Goal: Transaction & Acquisition: Purchase product/service

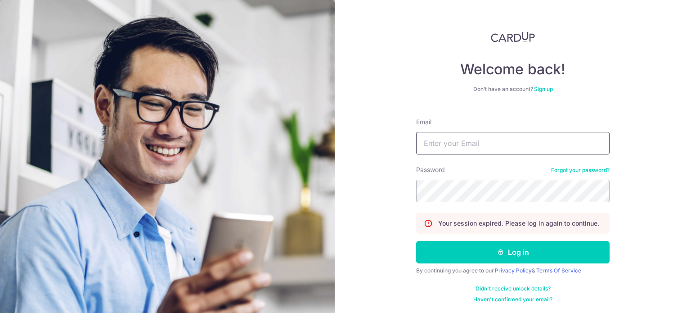
type input "[EMAIL_ADDRESS][DOMAIN_NAME]"
click at [493, 246] on button "Log in" at bounding box center [513, 252] width 194 height 23
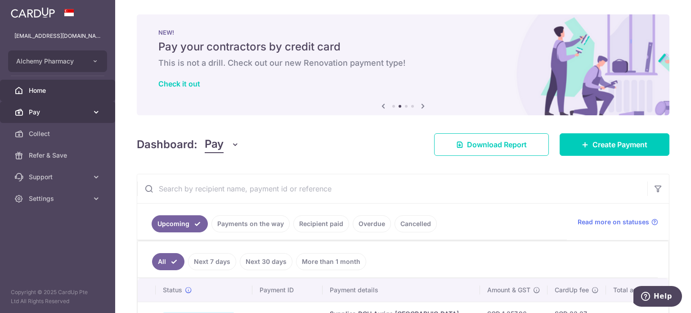
click at [67, 111] on span "Pay" at bounding box center [58, 112] width 59 height 9
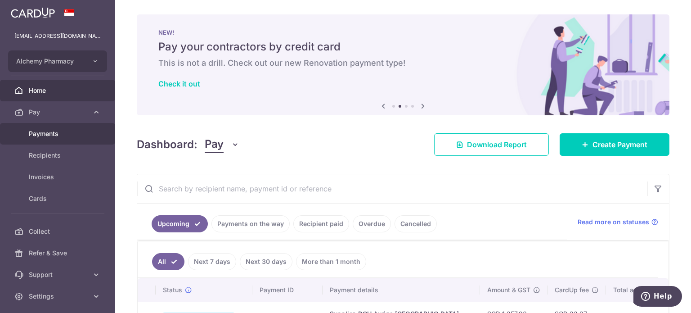
click at [55, 134] on span "Payments" at bounding box center [58, 133] width 59 height 9
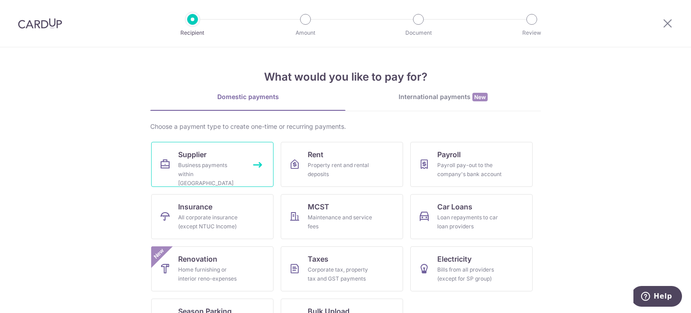
click at [182, 166] on div "Business payments within Singapore" at bounding box center [210, 174] width 65 height 27
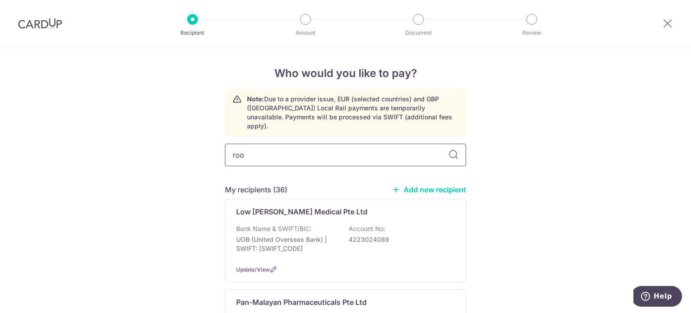
type input "root"
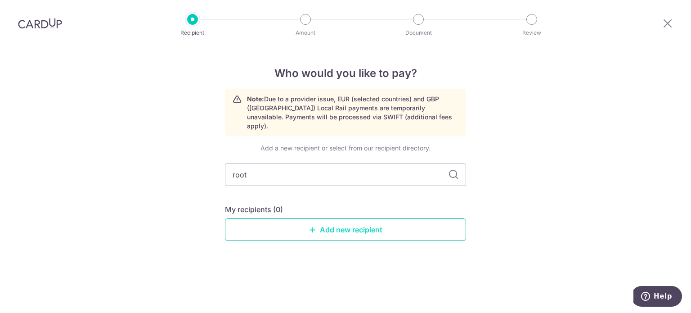
click at [317, 226] on link "Add new recipient" at bounding box center [345, 229] width 241 height 23
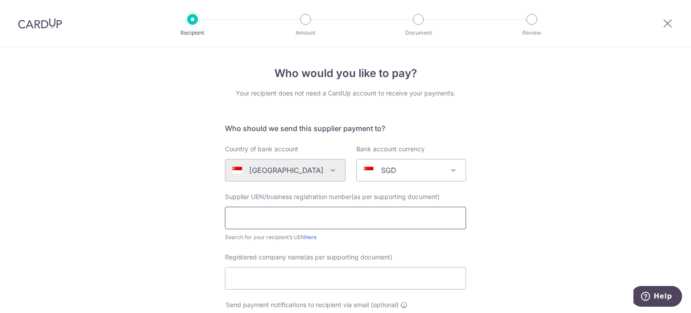
click at [292, 218] on input "text" at bounding box center [345, 218] width 241 height 23
type input "201111460R"
click at [317, 279] on input "Registered company name(as per supporting document)" at bounding box center [345, 278] width 241 height 23
click at [313, 287] on input "Root King Pte Ltd" at bounding box center [345, 278] width 241 height 23
type input "Root King Pte Ltd"
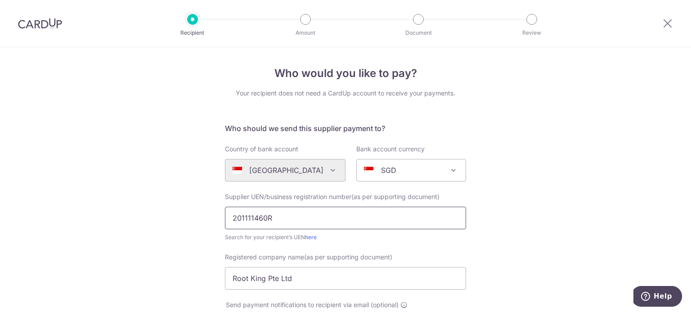
click at [242, 217] on input "201111460R" at bounding box center [345, 218] width 241 height 23
click at [250, 218] on input "201111460R" at bounding box center [345, 218] width 241 height 23
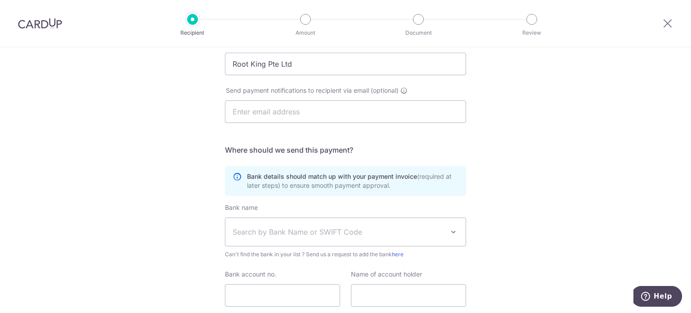
scroll to position [225, 0]
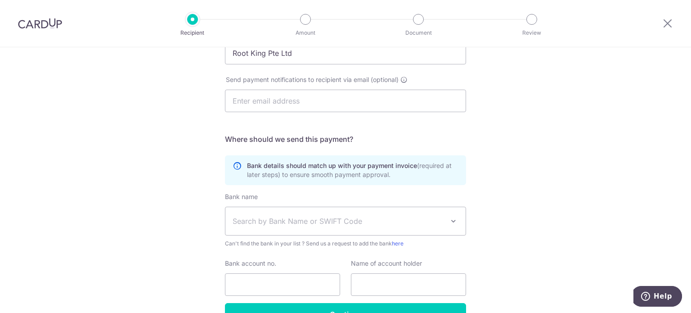
click at [279, 214] on span "Search by Bank Name or SWIFT Code" at bounding box center [345, 221] width 240 height 28
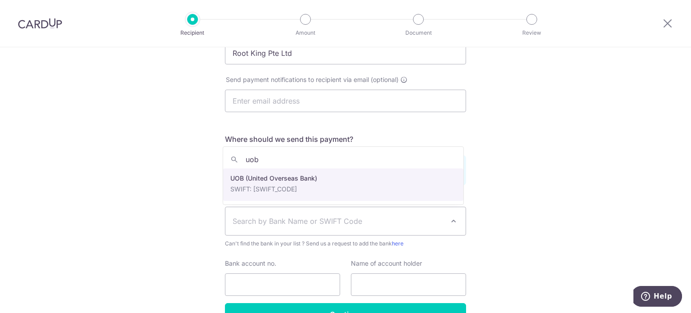
type input "uob"
select select "18"
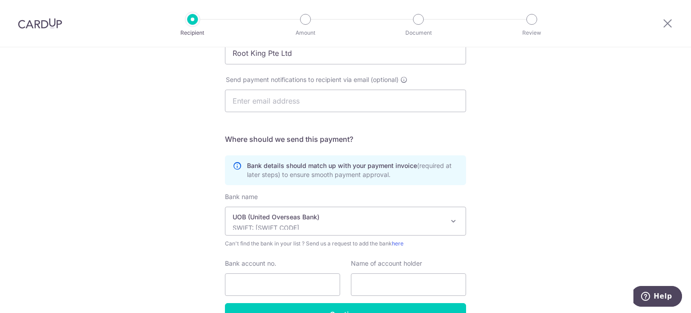
scroll to position [270, 0]
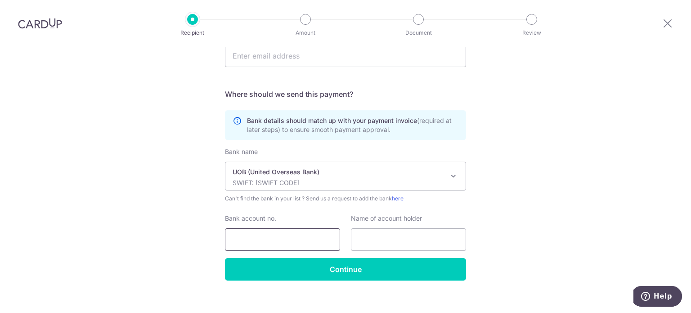
click at [262, 233] on input "Bank account no." at bounding box center [282, 239] width 115 height 23
type input "3243032618"
click at [318, 252] on div "Bank name (Select from our list, or add a new bank ) Select Bank UBS AG ANEXT B…" at bounding box center [345, 202] width 241 height 111
drag, startPoint x: 392, startPoint y: 239, endPoint x: 357, endPoint y: 242, distance: 35.2
click at [392, 239] on input "text" at bounding box center [408, 239] width 115 height 23
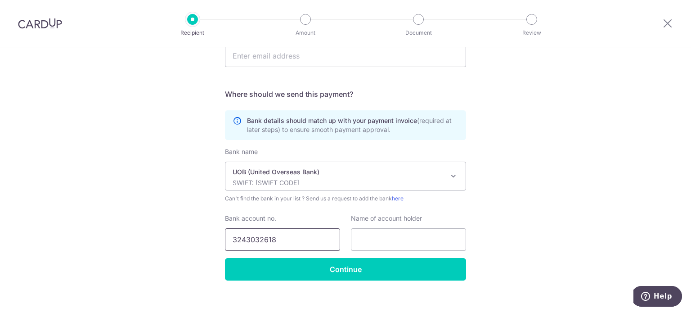
click at [245, 239] on input "3243032618" at bounding box center [282, 239] width 115 height 23
click at [243, 239] on input "3243032618" at bounding box center [282, 239] width 115 height 23
click at [242, 239] on input "3243032618" at bounding box center [282, 239] width 115 height 23
click at [232, 238] on input "3243032618" at bounding box center [282, 239] width 115 height 23
drag, startPoint x: 238, startPoint y: 239, endPoint x: 247, endPoint y: 239, distance: 9.5
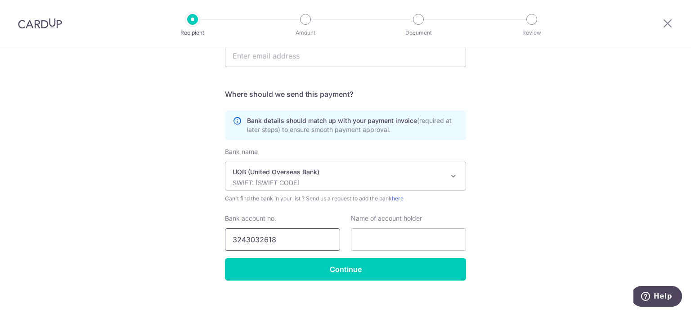
click at [238, 239] on input "3243032618" at bounding box center [282, 239] width 115 height 23
click at [243, 238] on input "3243032618" at bounding box center [282, 239] width 115 height 23
click at [242, 242] on input "3243032618" at bounding box center [282, 239] width 115 height 23
click at [256, 239] on input "3243032618" at bounding box center [282, 239] width 115 height 23
click at [243, 236] on input "3243032618" at bounding box center [282, 239] width 115 height 23
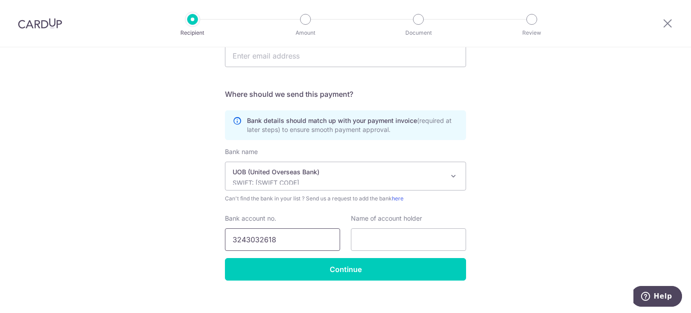
click at [257, 242] on input "3243032618" at bounding box center [282, 239] width 115 height 23
click at [279, 241] on input "3243032618" at bounding box center [282, 239] width 115 height 23
click at [391, 235] on input "text" at bounding box center [408, 239] width 115 height 23
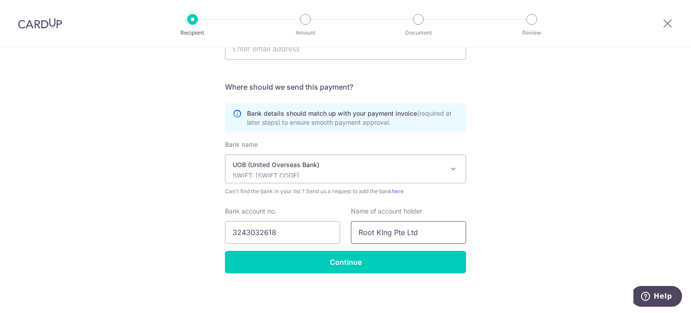
scroll to position [279, 0]
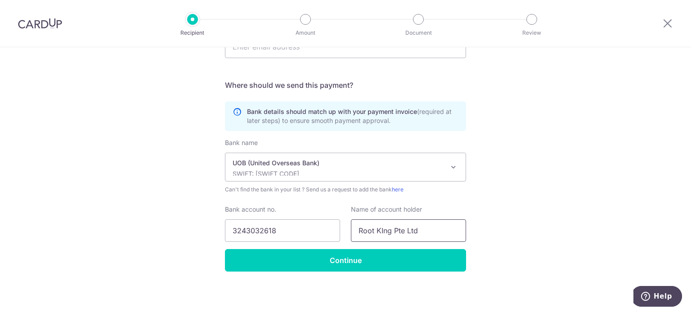
click at [380, 230] on input "Root KIng Pte Ltd" at bounding box center [408, 230] width 115 height 23
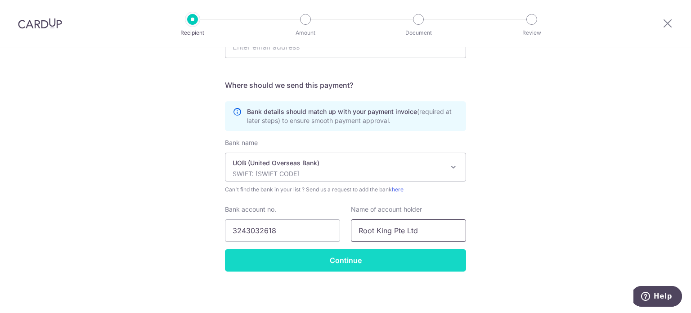
type input "Root King Pte Ltd"
click at [353, 261] on input "Continue" at bounding box center [345, 260] width 241 height 23
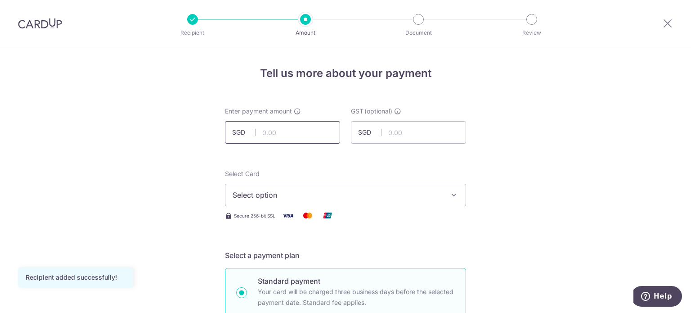
click at [260, 131] on input "text" at bounding box center [282, 132] width 115 height 23
click at [288, 136] on input "453.4" at bounding box center [282, 132] width 115 height 23
type input "453.40"
click at [319, 196] on span "Select option" at bounding box center [338, 194] width 210 height 11
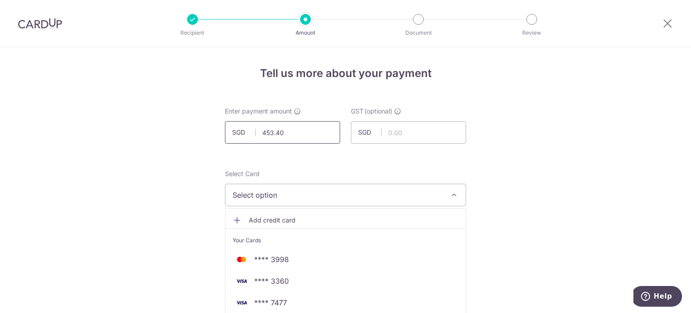
click at [264, 129] on input "453.40" at bounding box center [282, 132] width 115 height 23
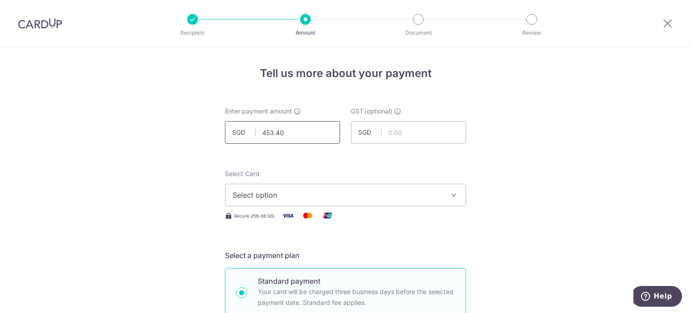
click at [266, 129] on input "453.40" at bounding box center [282, 132] width 115 height 23
click at [271, 130] on input "453.40" at bounding box center [282, 132] width 115 height 23
click at [265, 133] on input "453.40" at bounding box center [282, 132] width 115 height 23
click at [267, 133] on input "453.40" at bounding box center [282, 132] width 115 height 23
click at [270, 133] on input "453.40" at bounding box center [282, 132] width 115 height 23
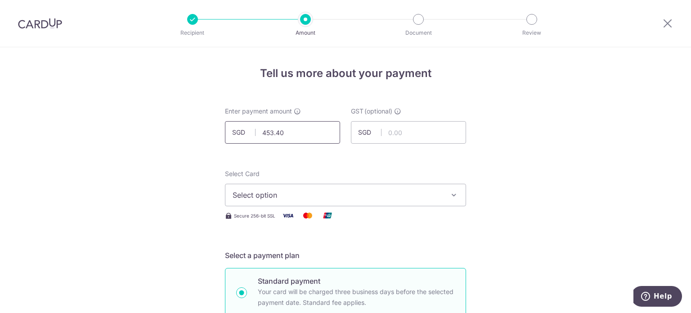
click at [264, 132] on input "453.40" at bounding box center [282, 132] width 115 height 23
click at [266, 132] on input "453.40" at bounding box center [282, 132] width 115 height 23
click at [270, 133] on input "453.40" at bounding box center [282, 132] width 115 height 23
click at [284, 193] on span "Select option" at bounding box center [338, 194] width 210 height 11
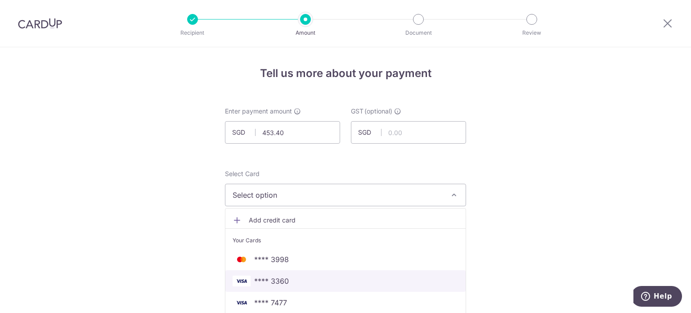
click at [282, 279] on span "**** 3360" at bounding box center [271, 280] width 35 height 11
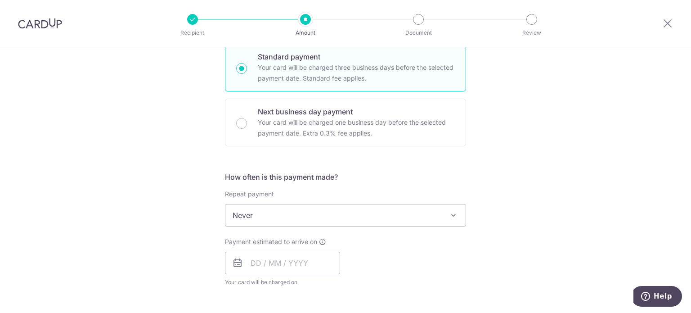
scroll to position [225, 0]
click at [249, 260] on input "text" at bounding box center [282, 262] width 115 height 23
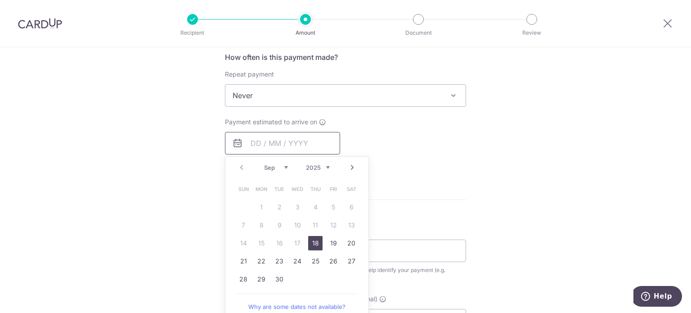
scroll to position [360, 0]
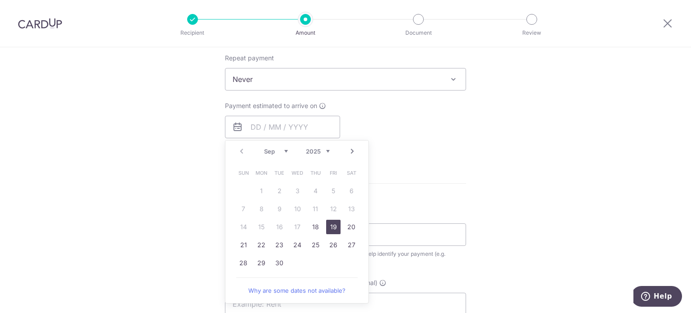
click at [329, 228] on link "19" at bounding box center [333, 227] width 14 height 14
type input "[DATE]"
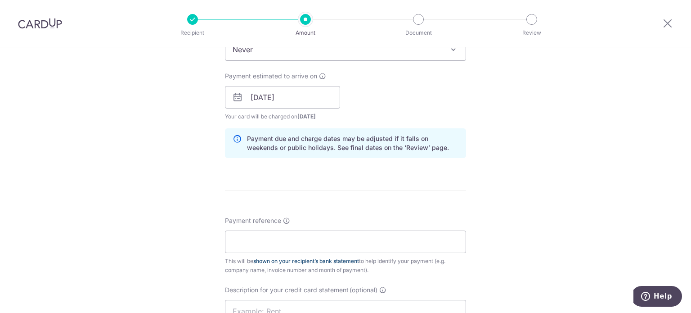
scroll to position [405, 0]
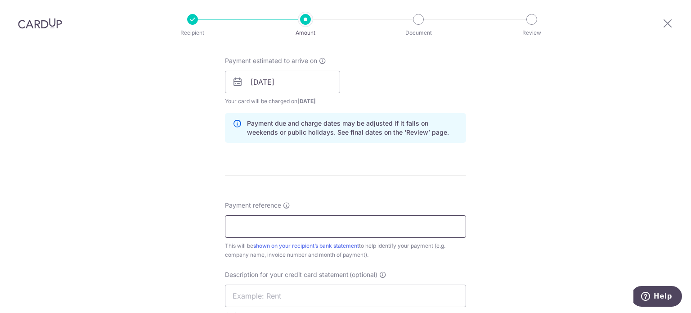
click at [248, 234] on input "Payment reference" at bounding box center [345, 226] width 241 height 23
type input "Alchemy Pharmacy inv July"
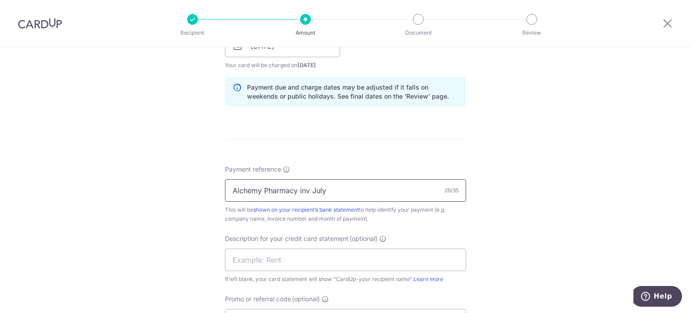
scroll to position [495, 0]
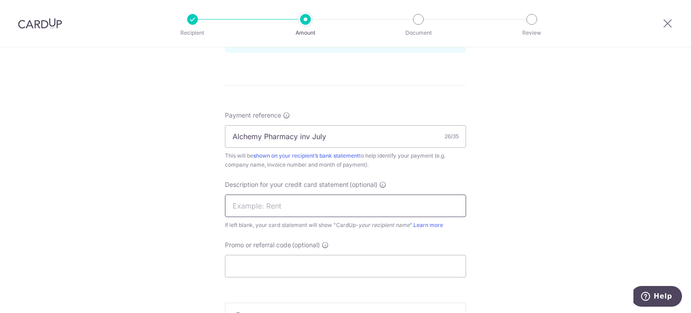
click at [263, 213] on input "text" at bounding box center [345, 205] width 241 height 23
type input "inv July RootK"
click at [295, 266] on input "Promo or referral code (optional)" at bounding box center [345, 266] width 241 height 23
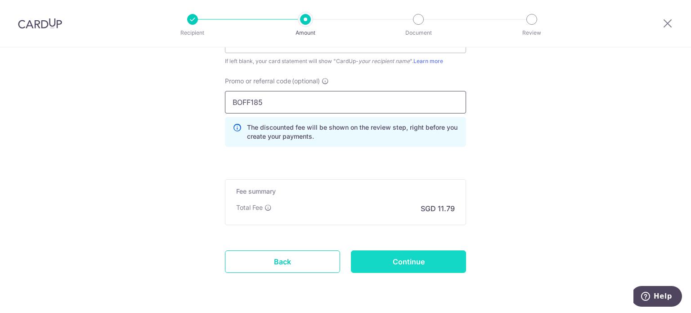
scroll to position [685, 0]
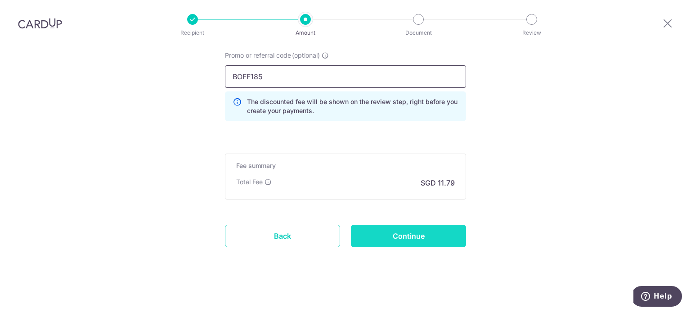
type input "BOFF185"
click at [414, 231] on input "Continue" at bounding box center [408, 236] width 115 height 23
type input "Create Schedule"
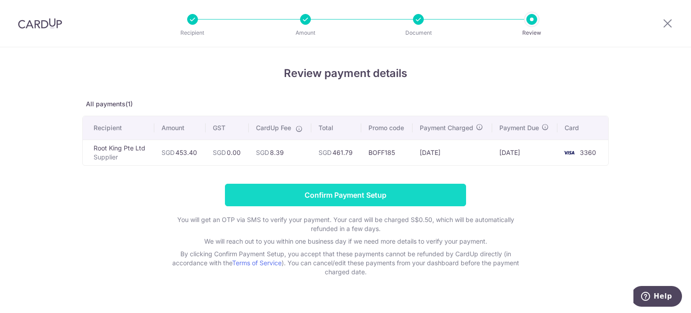
click at [360, 194] on input "Confirm Payment Setup" at bounding box center [345, 195] width 241 height 23
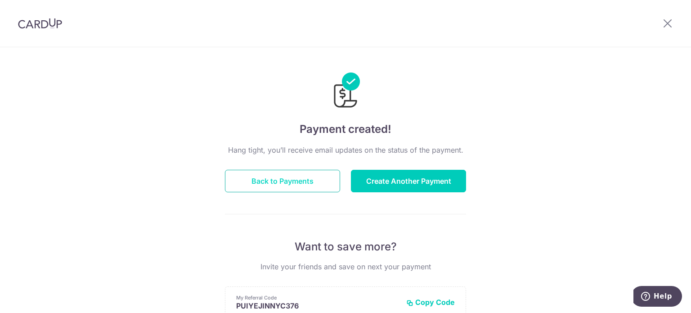
click at [297, 184] on button "Back to Payments" at bounding box center [282, 181] width 115 height 23
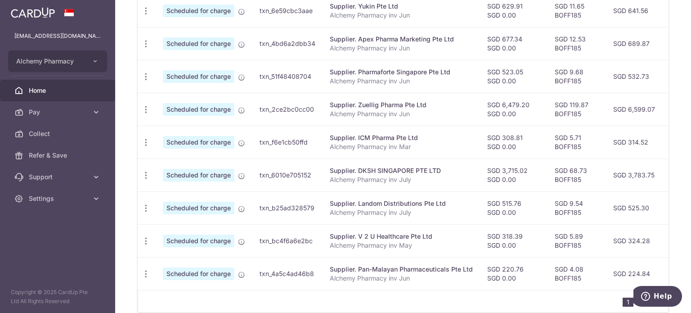
scroll to position [385, 0]
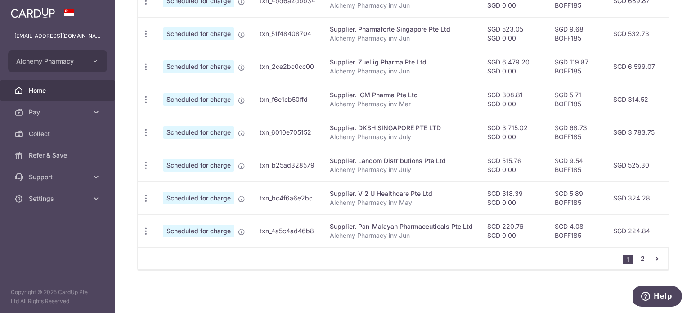
click at [637, 257] on link "2" at bounding box center [642, 258] width 11 height 11
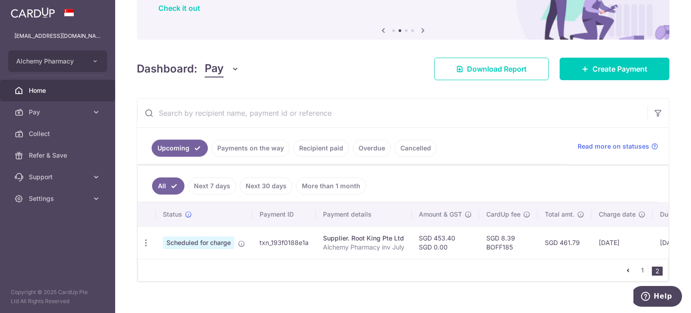
scroll to position [90, 0]
